Goal: Information Seeking & Learning: Learn about a topic

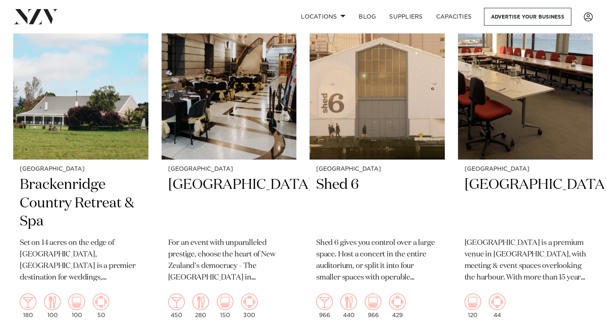
scroll to position [2187, 0]
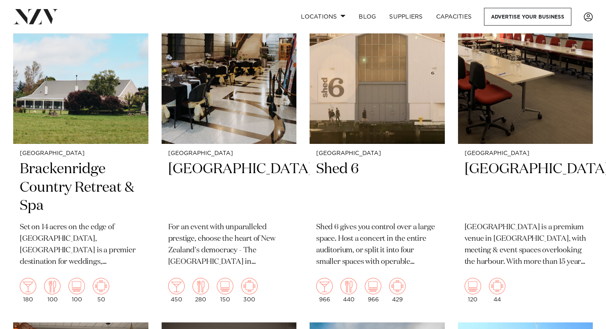
click at [154, 123] on div "Wellington [PERSON_NAME][GEOGRAPHIC_DATA] Discover a hotel where design meets i…" at bounding box center [302, 135] width 579 height 3941
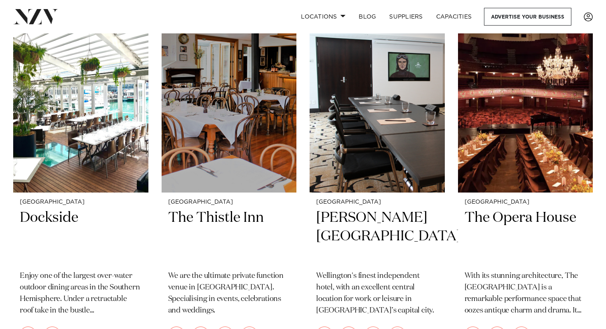
scroll to position [2858, 0]
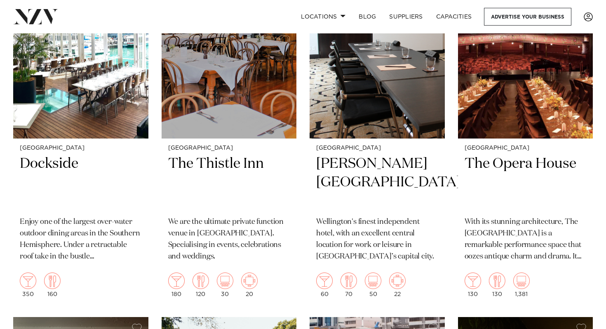
scroll to position [2913, 0]
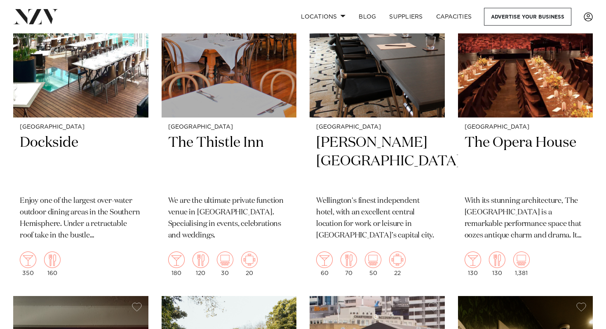
scroll to position [2933, 0]
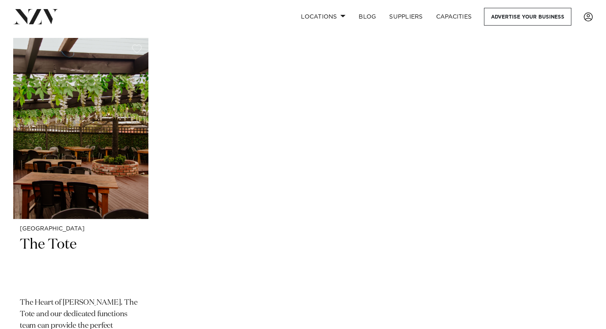
scroll to position [3937, 0]
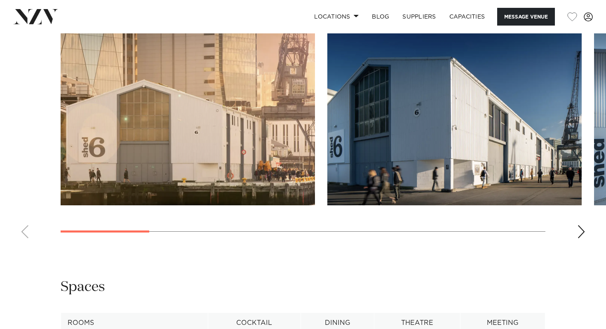
scroll to position [904, 0]
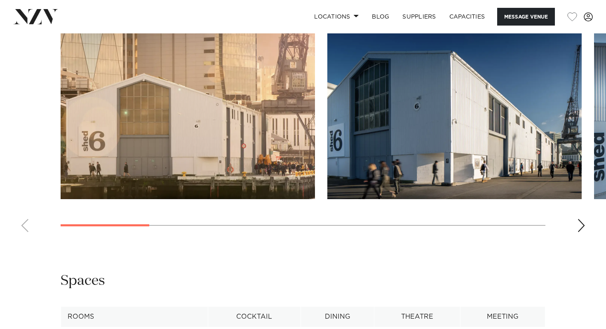
click at [578, 226] on div "Next slide" at bounding box center [581, 225] width 8 height 13
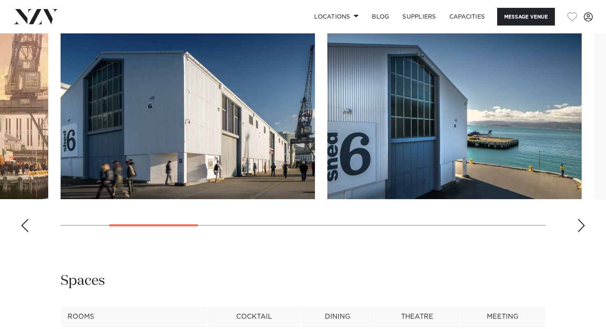
click at [578, 226] on div "Next slide" at bounding box center [581, 225] width 8 height 13
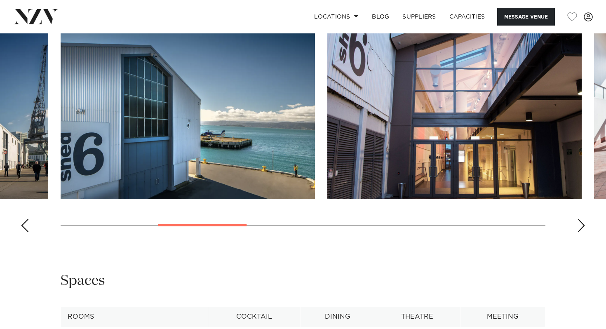
click at [578, 226] on div "Next slide" at bounding box center [581, 225] width 8 height 13
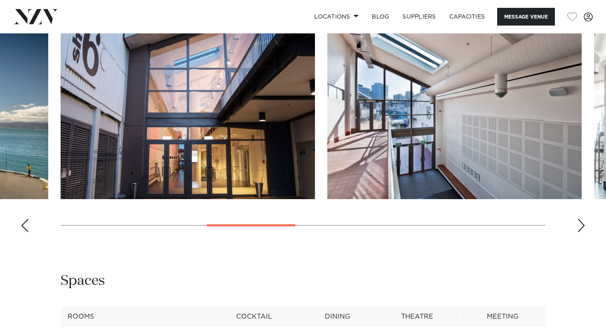
click at [578, 226] on div "Next slide" at bounding box center [581, 225] width 8 height 13
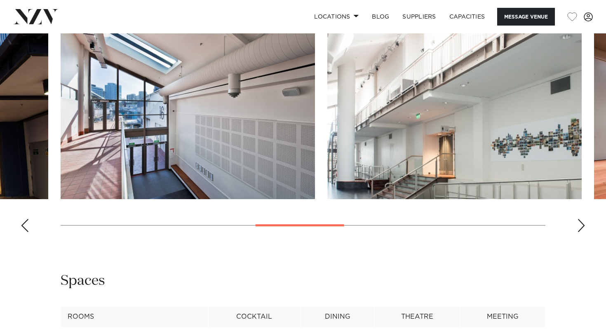
click at [578, 226] on div "Next slide" at bounding box center [581, 225] width 8 height 13
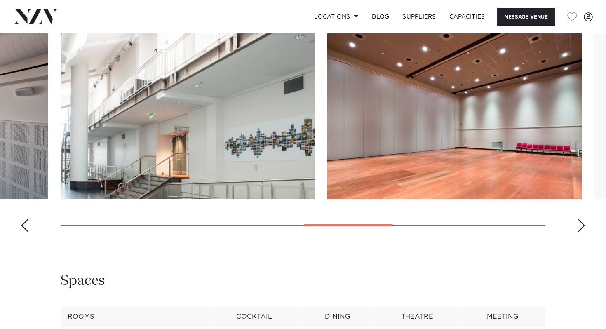
click at [578, 226] on div "Next slide" at bounding box center [581, 225] width 8 height 13
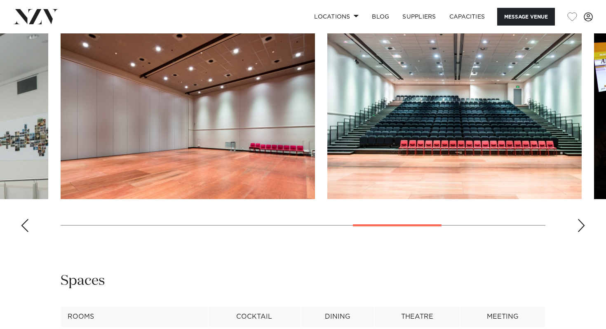
click at [578, 226] on div "Next slide" at bounding box center [581, 225] width 8 height 13
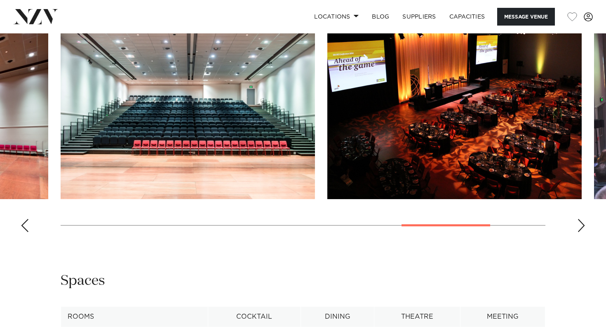
click at [581, 222] on div "Next slide" at bounding box center [581, 225] width 8 height 13
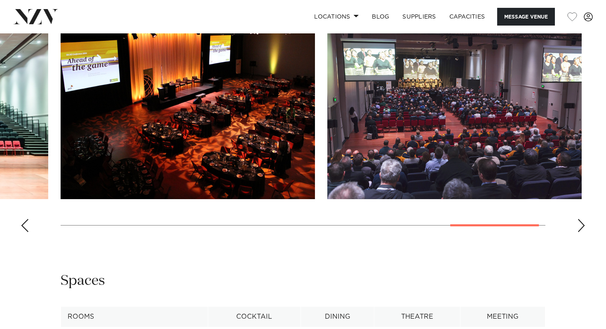
click at [583, 222] on div "Next slide" at bounding box center [581, 225] width 8 height 13
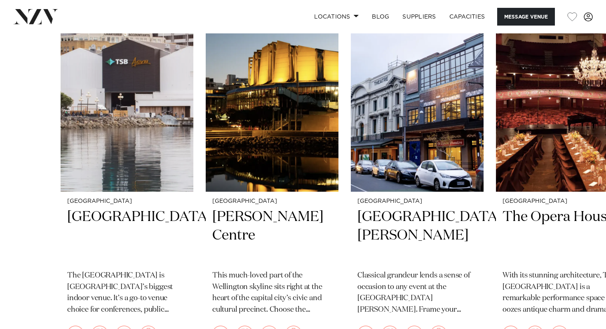
scroll to position [1434, 0]
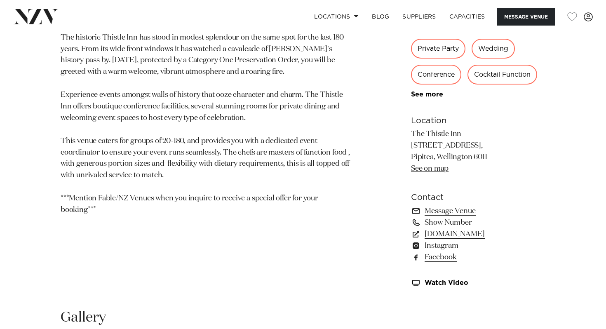
scroll to position [452, 0]
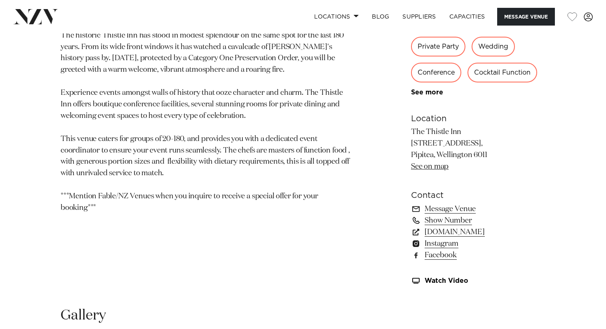
click at [366, 203] on div "Wellington The Thistle Inn We are the ultimate private function venue in Wellin…" at bounding box center [303, 95] width 592 height 395
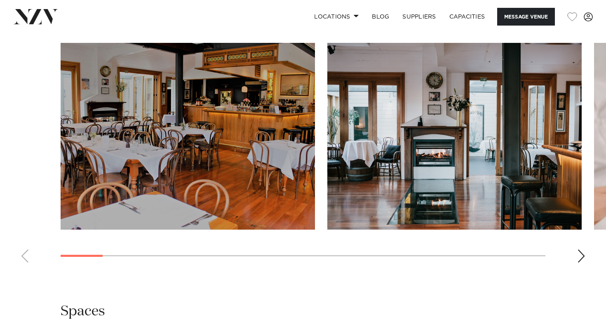
scroll to position [750, 0]
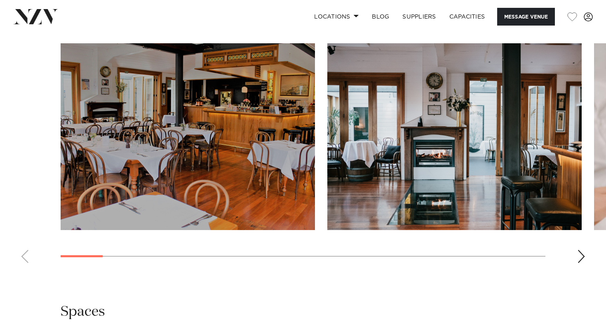
click at [581, 257] on div "Next slide" at bounding box center [581, 256] width 8 height 13
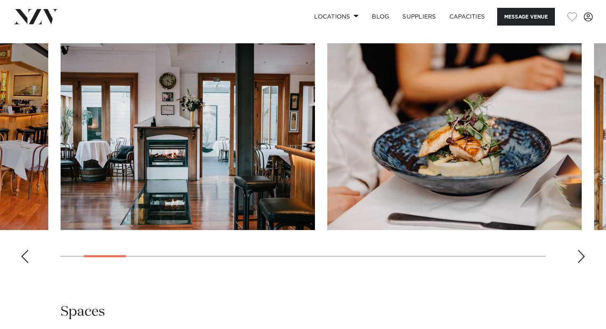
click at [581, 257] on div "Next slide" at bounding box center [581, 256] width 8 height 13
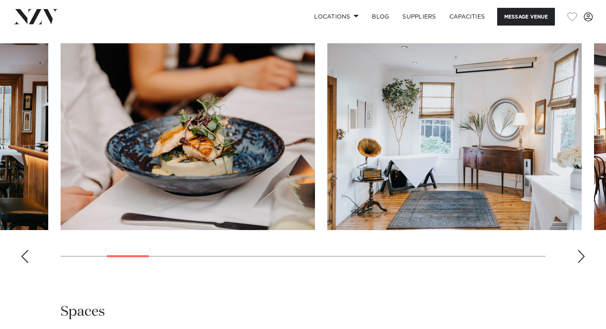
click at [581, 257] on div "Next slide" at bounding box center [581, 256] width 8 height 13
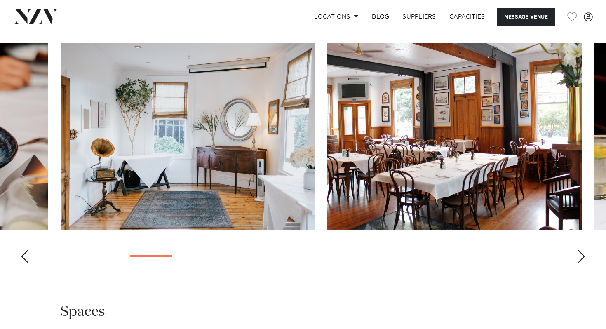
click at [581, 257] on div "Next slide" at bounding box center [581, 256] width 8 height 13
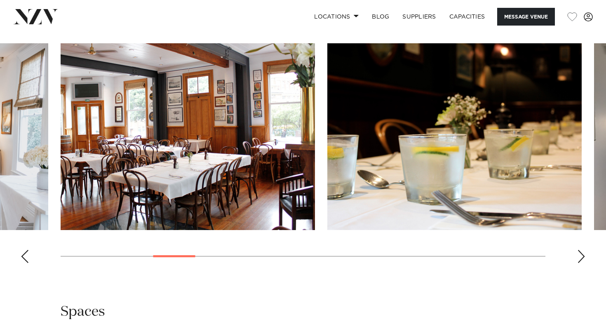
click at [581, 257] on div "Next slide" at bounding box center [581, 256] width 8 height 13
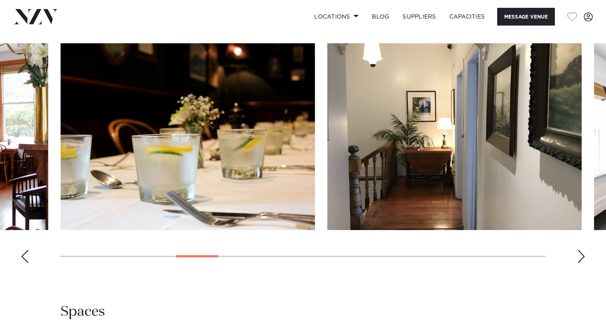
click at [581, 257] on div "Next slide" at bounding box center [581, 256] width 8 height 13
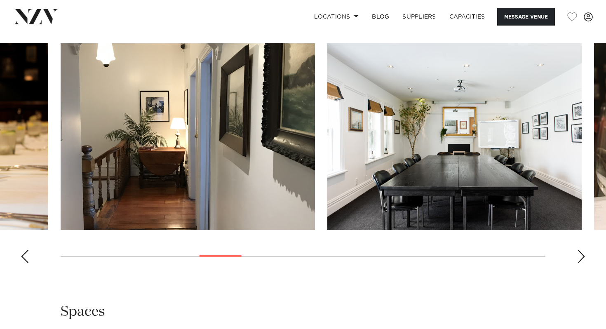
click at [581, 257] on div "Next slide" at bounding box center [581, 256] width 8 height 13
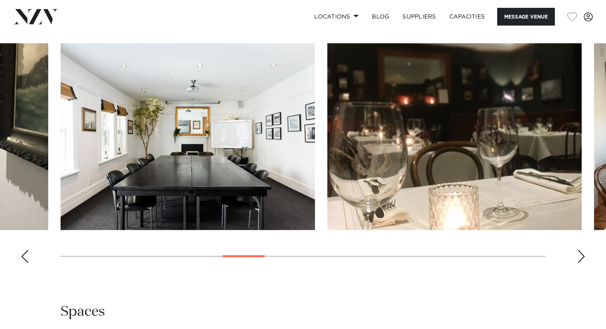
click at [581, 257] on div "Next slide" at bounding box center [581, 256] width 8 height 13
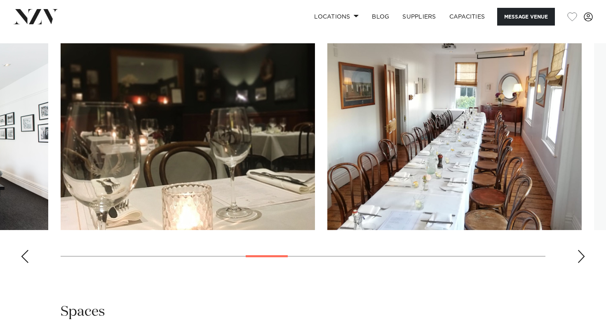
click at [581, 257] on div "Next slide" at bounding box center [581, 256] width 8 height 13
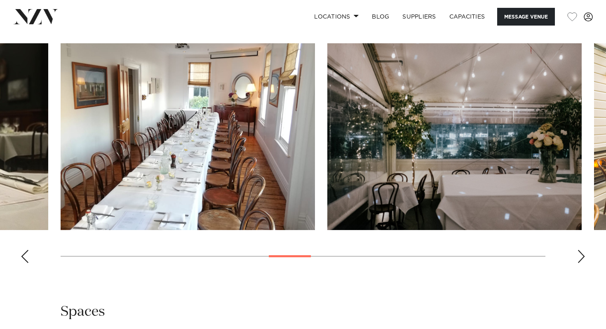
click at [581, 257] on div "Next slide" at bounding box center [581, 256] width 8 height 13
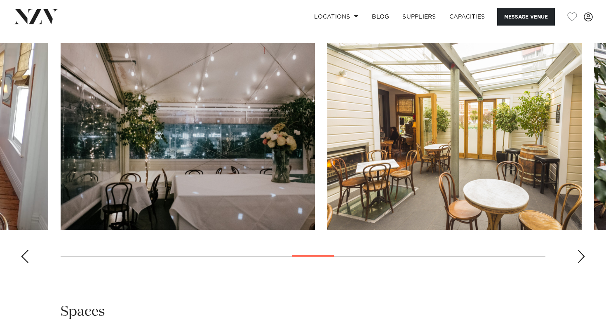
click at [581, 257] on div "Next slide" at bounding box center [581, 256] width 8 height 13
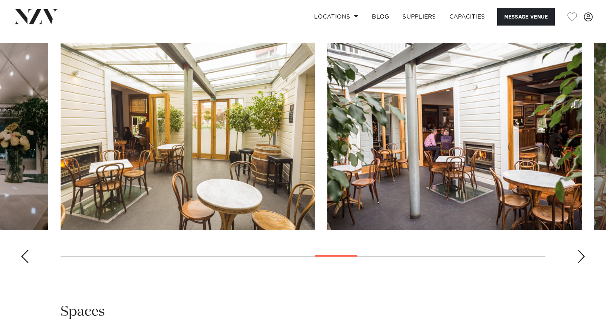
click at [581, 257] on div "Next slide" at bounding box center [581, 256] width 8 height 13
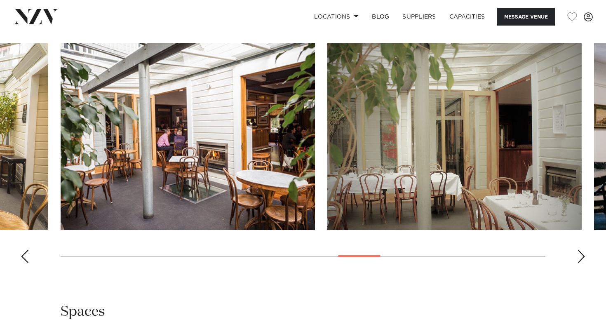
click at [581, 257] on div "Next slide" at bounding box center [581, 256] width 8 height 13
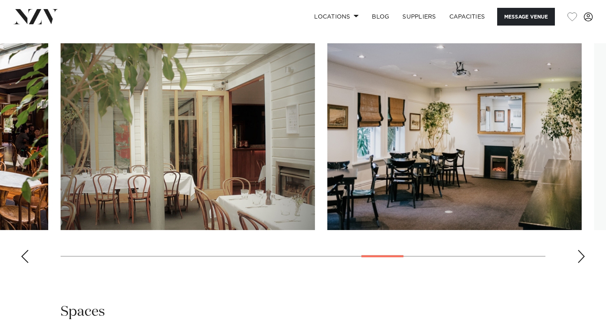
click at [581, 257] on div "Next slide" at bounding box center [581, 256] width 8 height 13
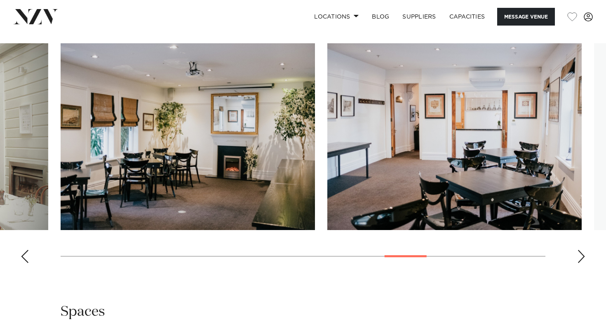
click at [581, 257] on div "Next slide" at bounding box center [581, 256] width 8 height 13
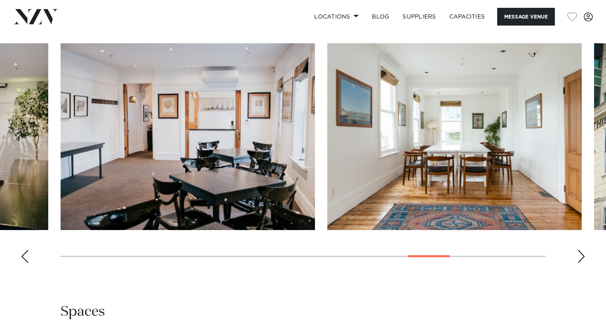
click at [581, 257] on div "Next slide" at bounding box center [581, 256] width 8 height 13
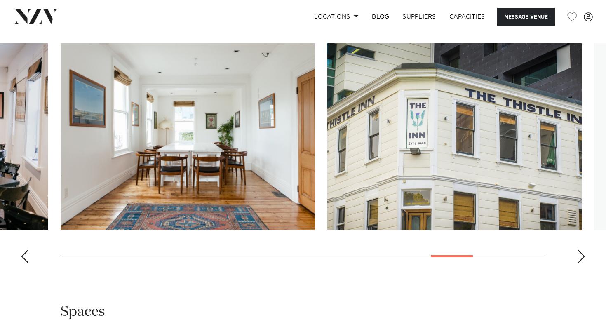
click at [581, 257] on div "Next slide" at bounding box center [581, 256] width 8 height 13
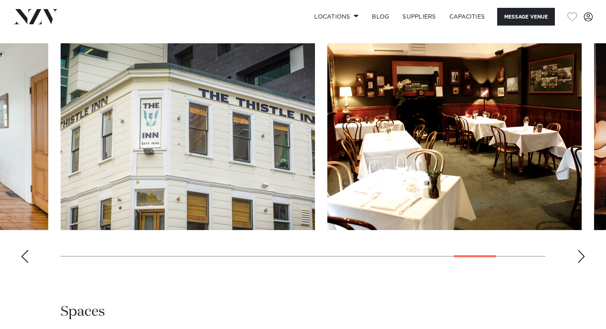
click at [581, 257] on div "Next slide" at bounding box center [581, 256] width 8 height 13
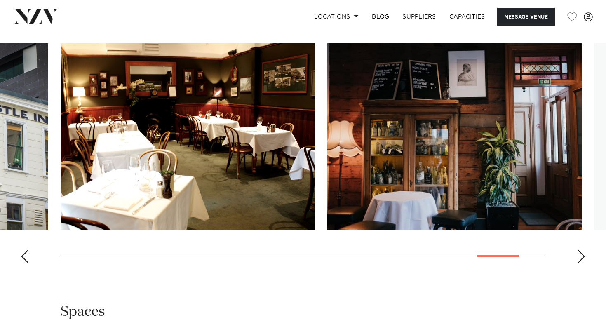
click at [581, 257] on div "Next slide" at bounding box center [581, 256] width 8 height 13
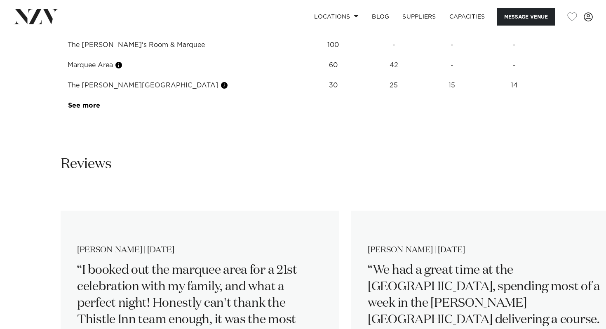
scroll to position [1108, 0]
